Goal: Information Seeking & Learning: Find specific fact

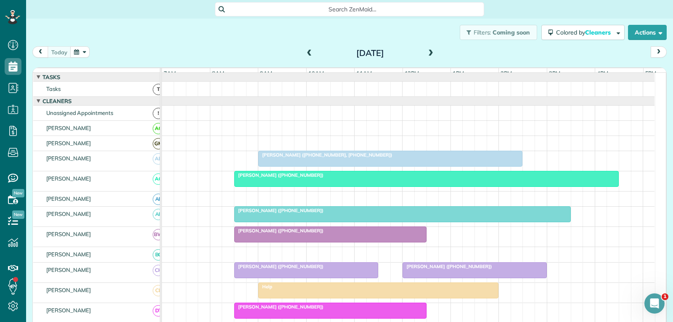
scroll to position [4, 4]
click at [368, 178] on div "[PERSON_NAME] ([PHONE_NUMBER])" at bounding box center [390, 175] width 307 height 6
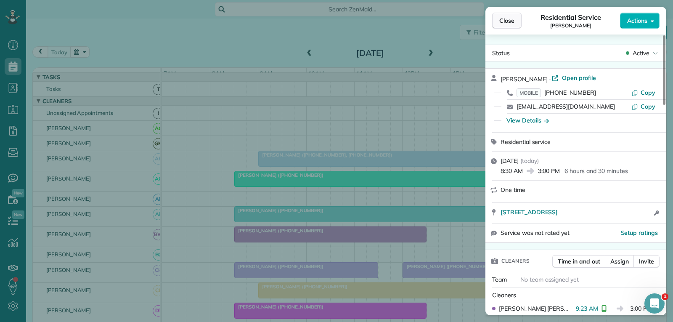
click at [511, 19] on span "Close" at bounding box center [506, 20] width 15 height 8
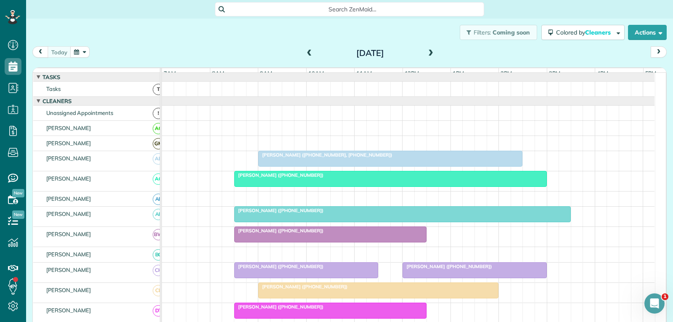
click at [355, 213] on div "[PERSON_NAME] ([PHONE_NUMBER])" at bounding box center [402, 210] width 331 height 6
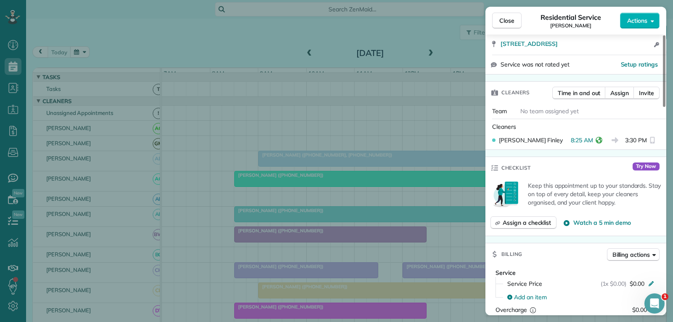
scroll to position [82, 0]
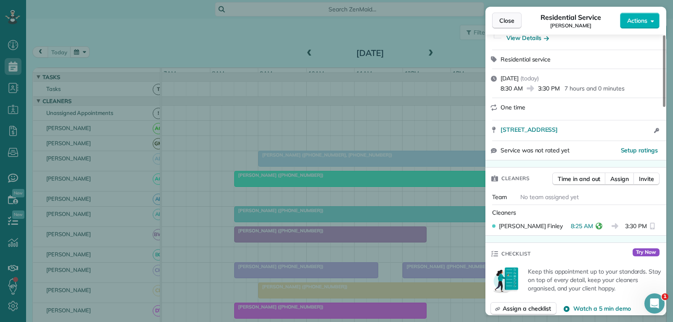
click at [510, 21] on span "Close" at bounding box center [506, 20] width 15 height 8
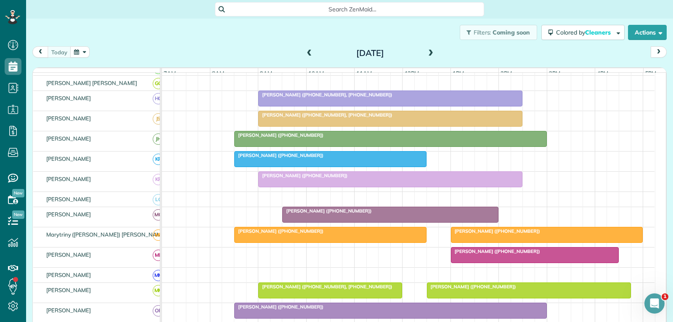
scroll to position [336, 0]
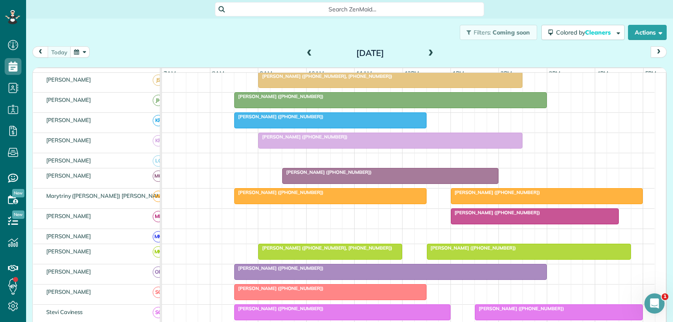
click at [541, 215] on div "[PERSON_NAME] ([PHONE_NUMBER])" at bounding box center [534, 212] width 163 height 6
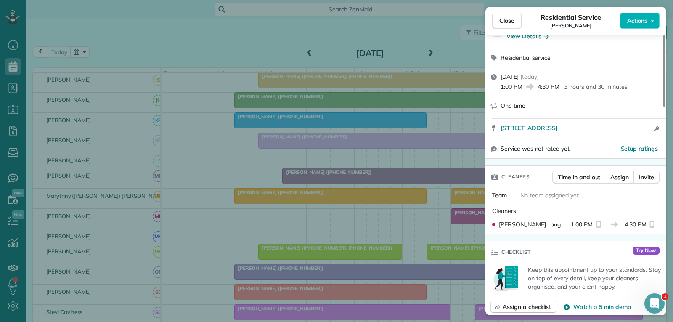
scroll to position [84, 0]
click at [513, 17] on span "Close" at bounding box center [506, 20] width 15 height 8
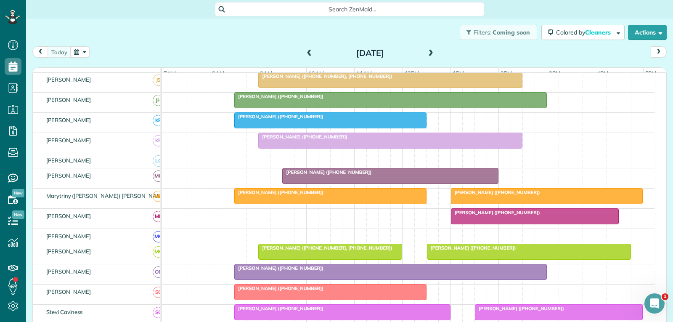
click at [365, 183] on div at bounding box center [390, 175] width 215 height 15
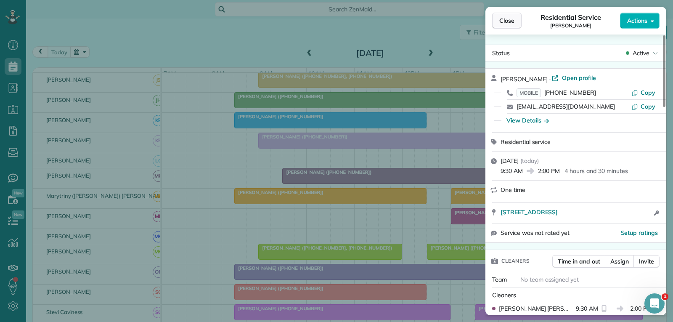
click at [504, 21] on span "Close" at bounding box center [506, 20] width 15 height 8
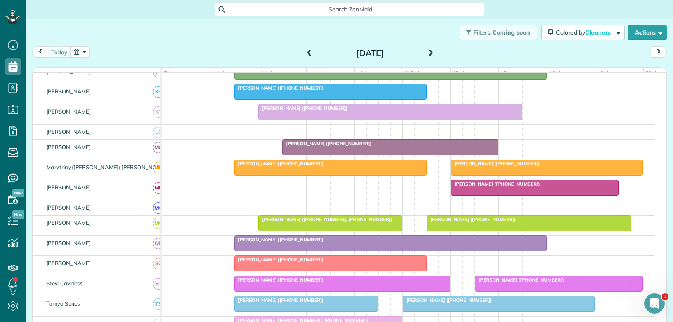
scroll to position [378, 0]
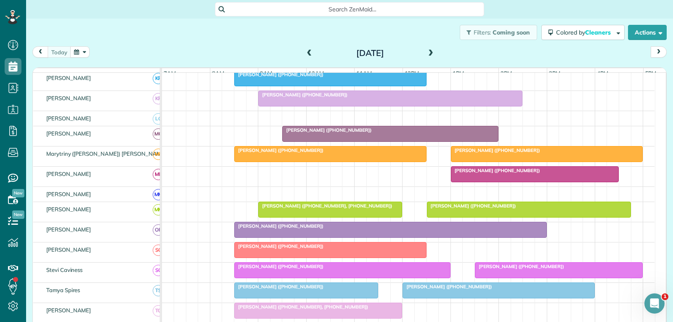
click at [318, 229] on div "[PERSON_NAME] ([PHONE_NUMBER])" at bounding box center [390, 226] width 307 height 6
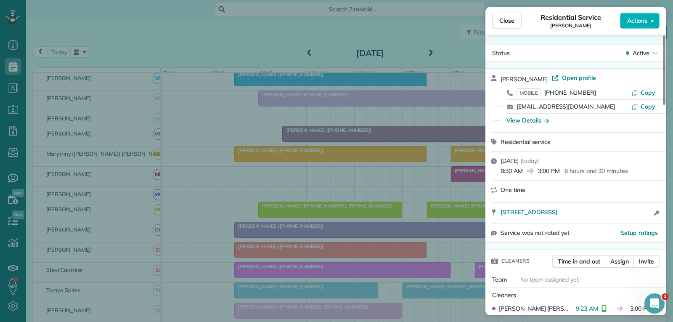
drag, startPoint x: 513, startPoint y: 18, endPoint x: 445, endPoint y: 112, distance: 116.6
click at [513, 18] on span "Close" at bounding box center [506, 20] width 15 height 8
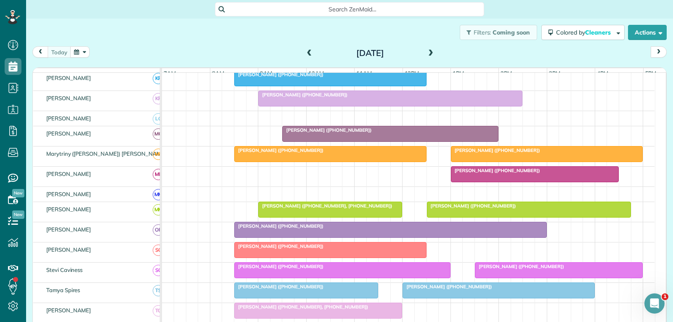
click at [378, 133] on div "[PERSON_NAME] ([PHONE_NUMBER])" at bounding box center [390, 130] width 211 height 6
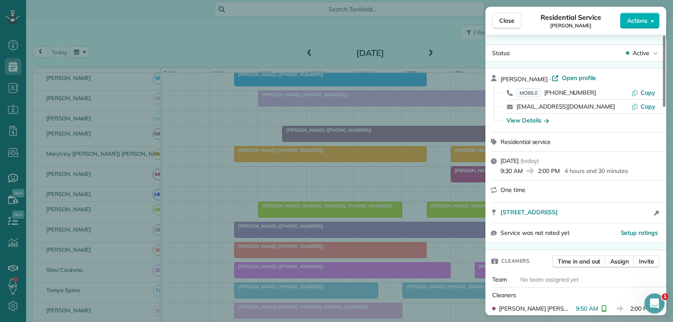
drag, startPoint x: 511, startPoint y: 22, endPoint x: 498, endPoint y: 62, distance: 42.2
click at [511, 22] on span "Close" at bounding box center [506, 20] width 15 height 8
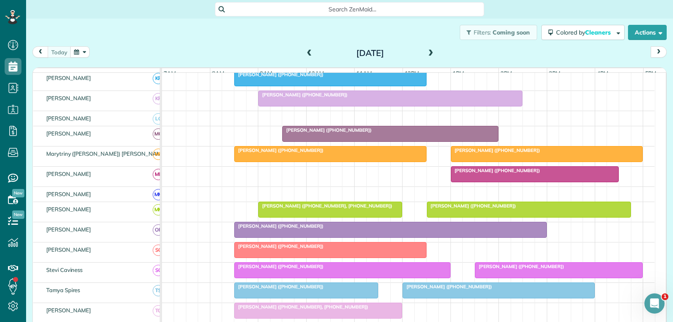
click at [410, 140] on div at bounding box center [390, 133] width 215 height 15
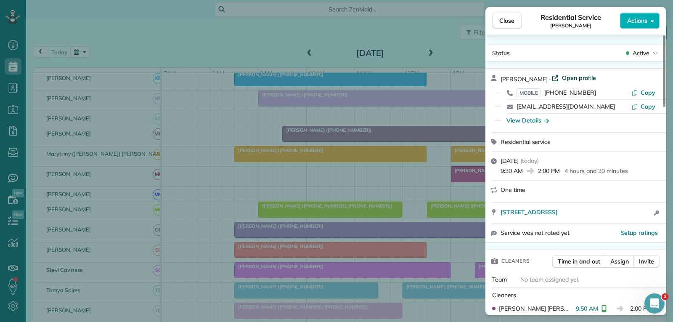
click at [564, 78] on span "Open profile" at bounding box center [579, 78] width 34 height 8
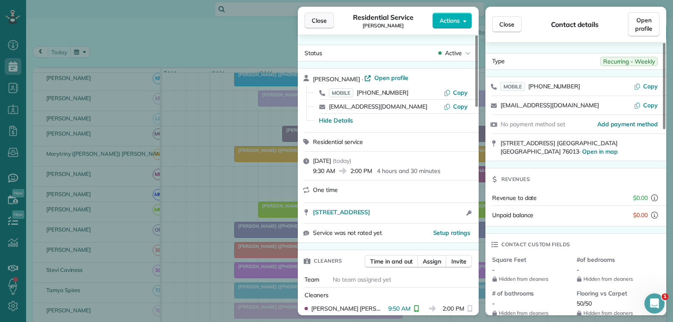
click at [318, 19] on span "Close" at bounding box center [319, 20] width 15 height 8
